Goal: Task Accomplishment & Management: Manage account settings

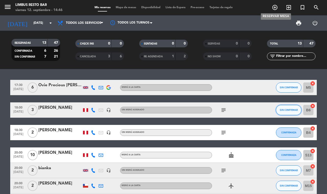
click at [287, 108] on span "SIN CONFIRMAR" at bounding box center [289, 109] width 18 height 3
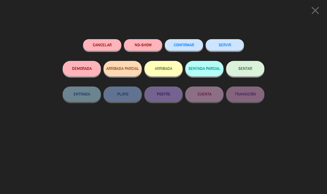
click at [182, 45] on span "CONFIRMAR" at bounding box center [184, 45] width 20 height 4
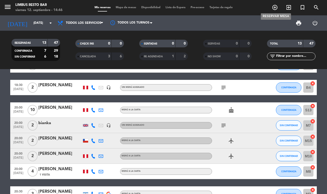
scroll to position [50, 0]
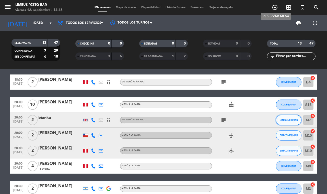
click at [290, 118] on span "SIN CONFIRMAR" at bounding box center [289, 119] width 18 height 3
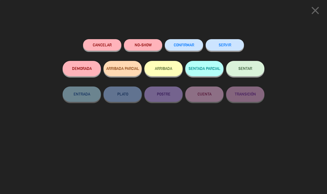
click at [187, 45] on span "CONFIRMAR" at bounding box center [184, 45] width 20 height 4
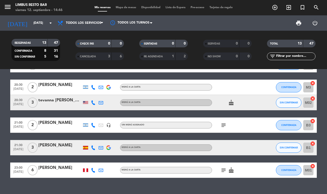
scroll to position [157, 0]
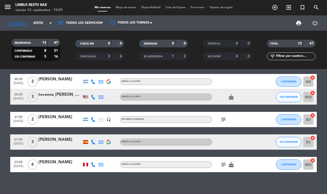
click at [273, 8] on icon "add_circle_outline" at bounding box center [275, 7] width 6 height 6
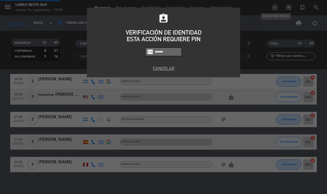
type input "8995"
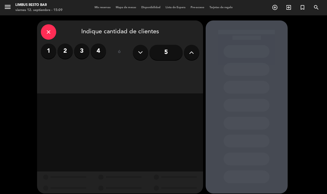
click at [47, 34] on icon "close" at bounding box center [49, 32] width 6 height 6
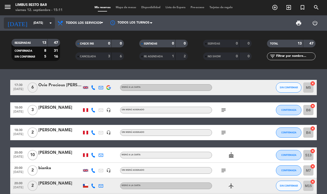
click at [47, 23] on input "vie. [DATE]" at bounding box center [51, 23] width 41 height 9
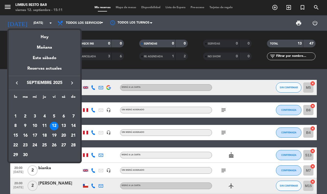
click at [72, 133] on div "21" at bounding box center [73, 135] width 9 height 9
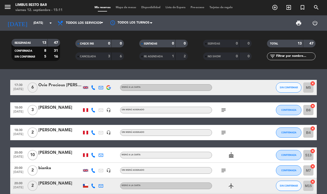
type input "dom. 21 sep."
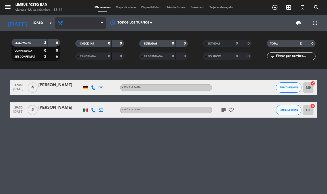
click at [92, 23] on span "Todos los servicios" at bounding box center [83, 23] width 35 height 4
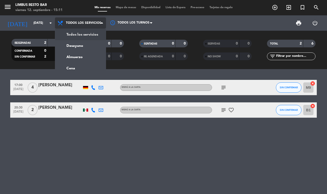
click at [95, 34] on div "menu Limbus Resto Bar viernes 12. septiembre - 15:11 Mis reservas Mapa de mesas…" at bounding box center [163, 34] width 327 height 69
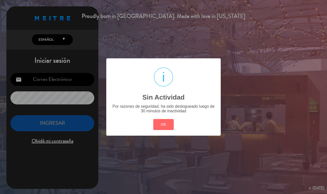
type input "[EMAIL_ADDRESS][DOMAIN_NAME]"
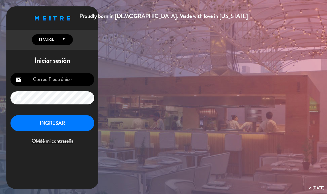
type input "[EMAIL_ADDRESS][DOMAIN_NAME]"
click at [78, 127] on button "INGRESAR" at bounding box center [52, 123] width 84 height 16
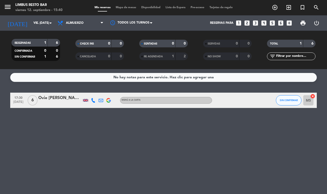
click at [275, 5] on icon "add_circle_outline" at bounding box center [275, 7] width 6 height 6
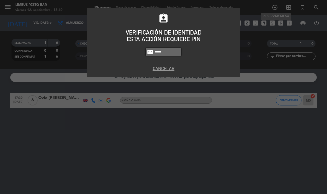
type input "8995"
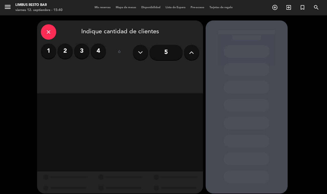
click at [65, 49] on label "2" at bounding box center [65, 50] width 15 height 15
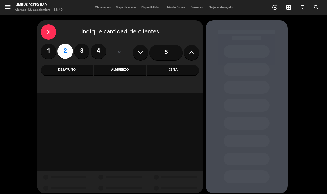
click at [176, 70] on div "Cena" at bounding box center [173, 70] width 52 height 10
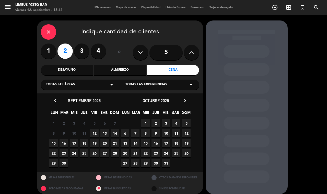
click at [104, 131] on span "13" at bounding box center [105, 133] width 8 height 8
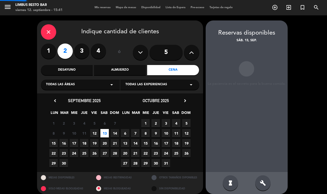
scroll to position [4, 0]
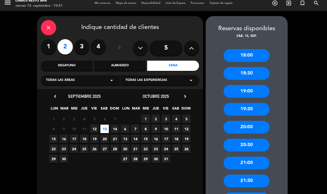
click at [252, 164] on div "21:00" at bounding box center [247, 163] width 46 height 13
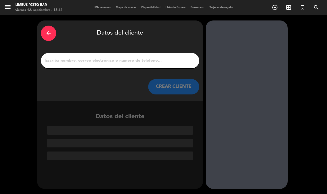
scroll to position [0, 0]
click at [141, 57] on input "1" at bounding box center [120, 60] width 151 height 7
click at [90, 62] on input "1" at bounding box center [120, 60] width 151 height 7
paste input "[PERSON_NAME]"
type input "[PERSON_NAME]"
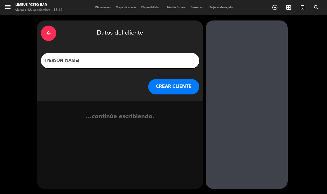
click at [174, 84] on button "CREAR CLIENTE" at bounding box center [173, 86] width 51 height 15
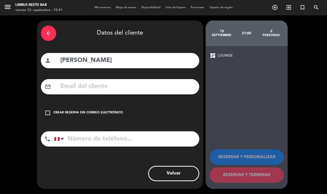
click at [72, 87] on input "text" at bounding box center [128, 86] width 136 height 10
paste input "[EMAIL_ADDRESS][DOMAIN_NAME]"
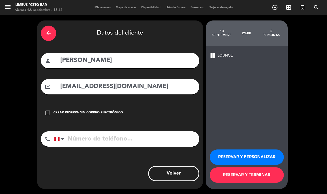
type input "[EMAIL_ADDRESS][DOMAIN_NAME]"
click at [137, 137] on input "tel" at bounding box center [126, 138] width 145 height 15
paste input "926052156"
type input "926052156"
click at [260, 177] on button "RESERVAR Y TERMINAR" at bounding box center [247, 174] width 74 height 15
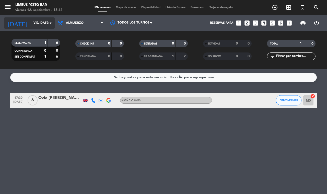
click at [40, 23] on input "vie. [DATE]" at bounding box center [51, 23] width 41 height 9
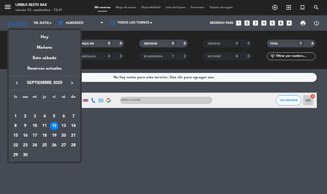
click at [62, 123] on div "13" at bounding box center [64, 126] width 9 height 9
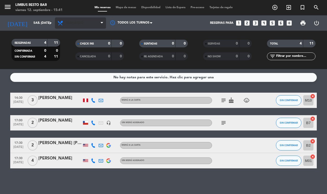
click at [84, 24] on span "Almuerzo" at bounding box center [80, 22] width 51 height 11
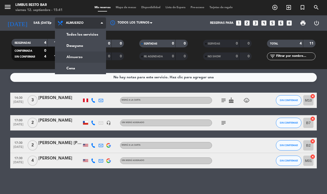
click at [93, 34] on div "menu Limbus Resto Bar viernes 12. septiembre - 15:41 Mis reservas Mapa de mesas…" at bounding box center [163, 34] width 327 height 69
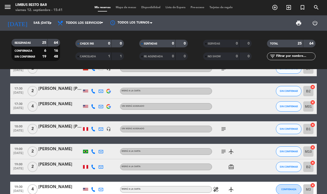
scroll to position [42, 0]
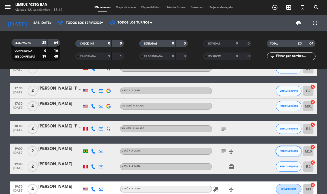
click at [290, 150] on span "SIN CONFIRMAR" at bounding box center [289, 151] width 18 height 3
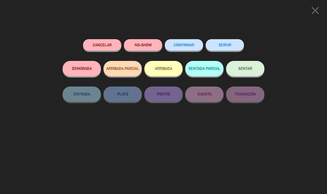
click at [101, 46] on button "Cancelar" at bounding box center [102, 45] width 38 height 12
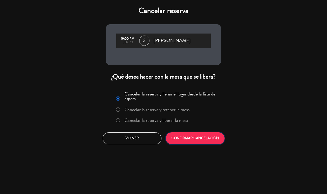
click at [194, 137] on button "CONFIRMAR CANCELACIÓN" at bounding box center [195, 138] width 59 height 12
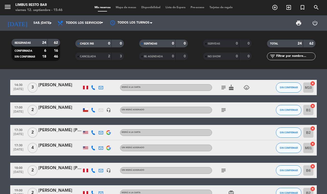
scroll to position [5, 0]
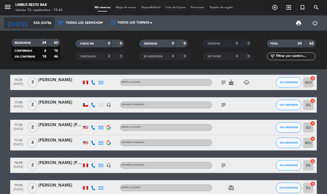
click at [37, 22] on input "sáb. [DATE]" at bounding box center [51, 23] width 41 height 9
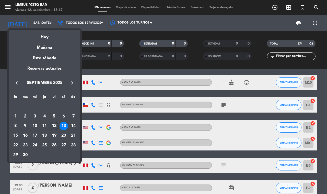
click at [54, 125] on div "12" at bounding box center [54, 126] width 9 height 9
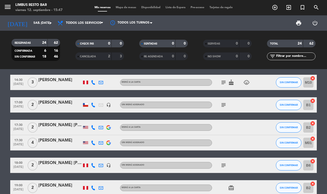
type input "vie. [DATE]"
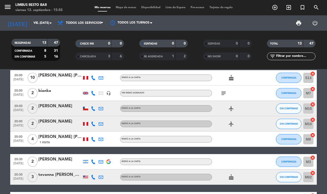
scroll to position [71, 0]
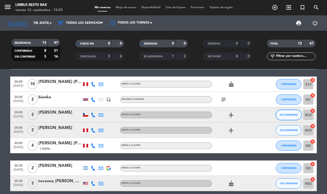
click at [292, 113] on span "SIN CONFIRMAR" at bounding box center [289, 114] width 18 height 3
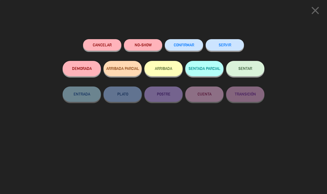
click at [181, 44] on span "CONFIRMAR" at bounding box center [184, 45] width 20 height 4
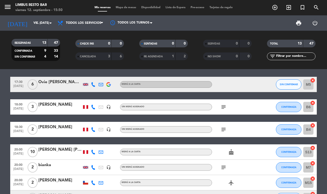
scroll to position [0, 0]
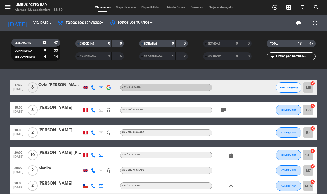
click at [93, 86] on icon at bounding box center [93, 87] width 5 height 5
click at [104, 78] on span at bounding box center [106, 80] width 4 height 4
click at [90, 78] on span "Copiar" at bounding box center [89, 79] width 11 height 5
click at [101, 87] on icon at bounding box center [101, 87] width 5 height 5
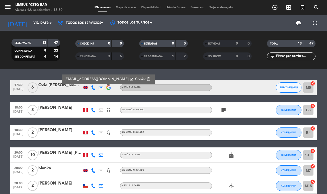
click at [135, 78] on span "Copiar" at bounding box center [140, 78] width 11 height 5
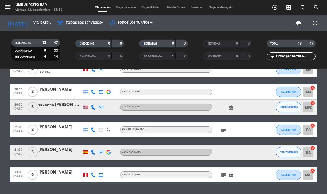
scroll to position [151, 0]
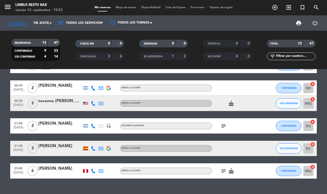
click at [114, 186] on div "17:30 [DATE] 6 Ovie [PERSON_NAME] [EMAIL_ADDRESS][DOMAIN_NAME] open_in_new Copi…" at bounding box center [163, 131] width 327 height 125
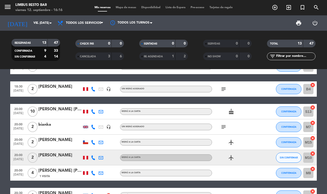
scroll to position [0, 0]
